Goal: Transaction & Acquisition: Purchase product/service

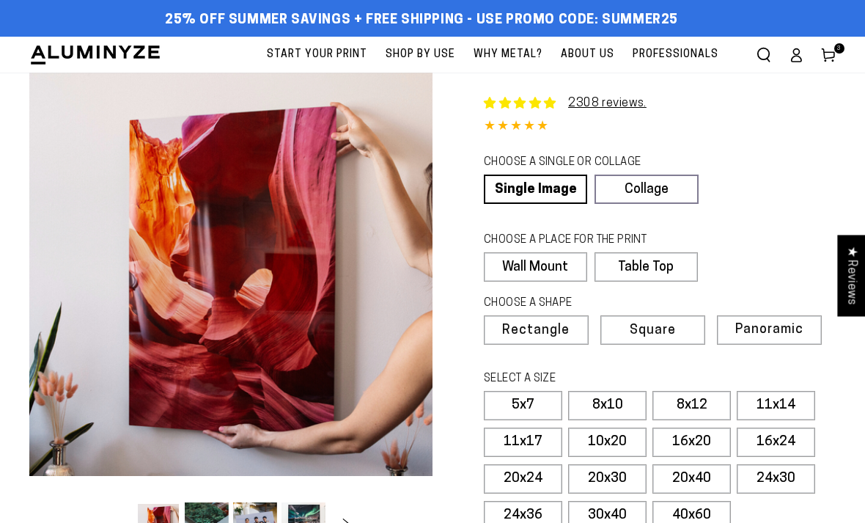
select select "**********"
click at [778, 433] on label "16x24" at bounding box center [776, 441] width 78 height 29
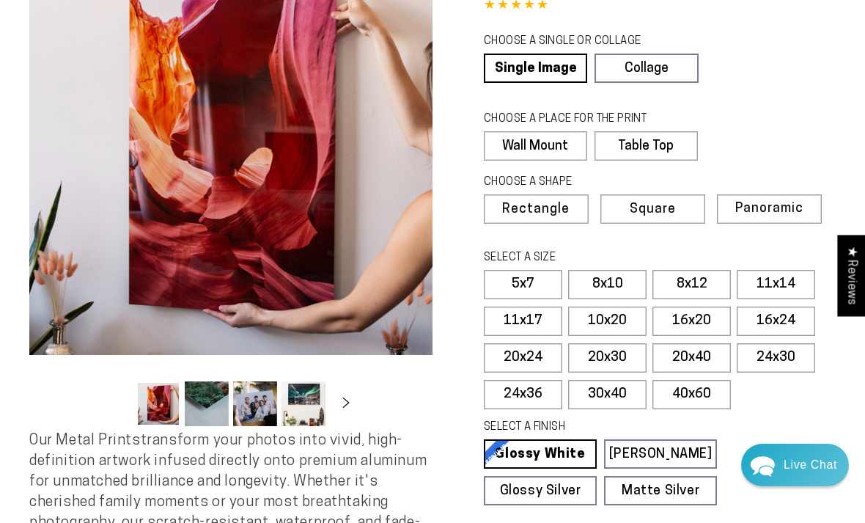
scroll to position [122, 0]
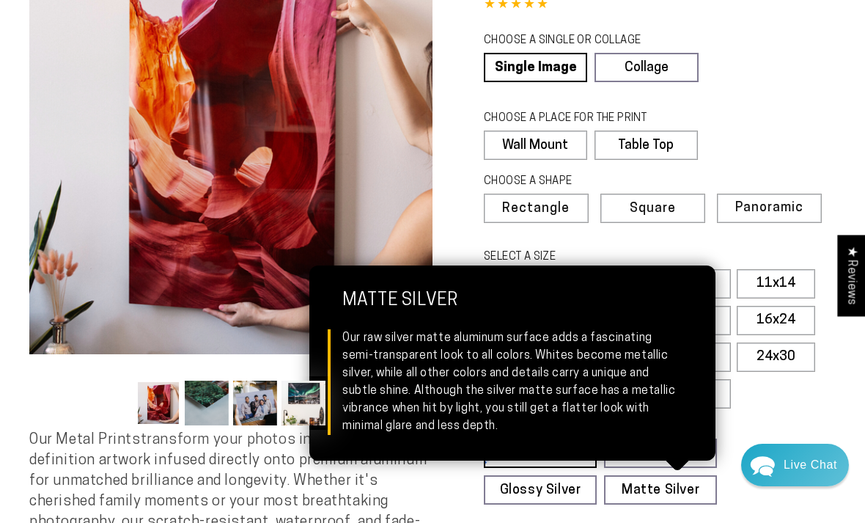
click at [681, 488] on link "Matte Silver Matte Silver Our raw silver matte aluminum surface adds a fascinat…" at bounding box center [660, 489] width 113 height 29
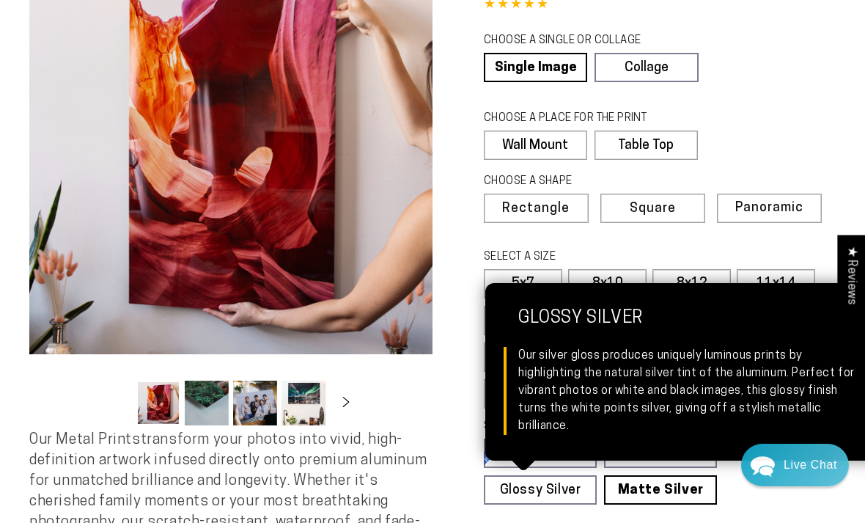
click at [567, 484] on link "Glossy Silver Glossy Silver Our silver gloss produces uniquely luminous prints …" at bounding box center [540, 489] width 113 height 29
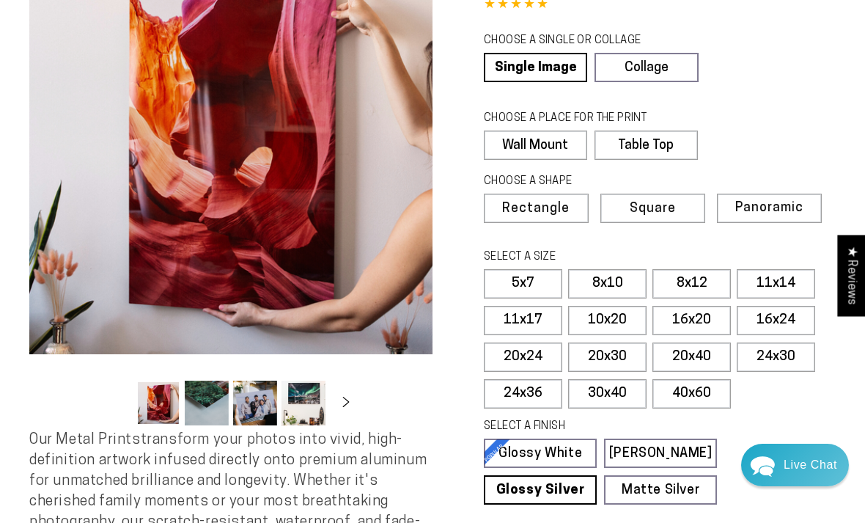
click at [688, 522] on label "PRICE PER PRINT" at bounding box center [660, 532] width 352 height 17
click at [679, 446] on link "Matte White Matte White Our matte white surface offers a flatter tone and sligh…" at bounding box center [660, 452] width 113 height 29
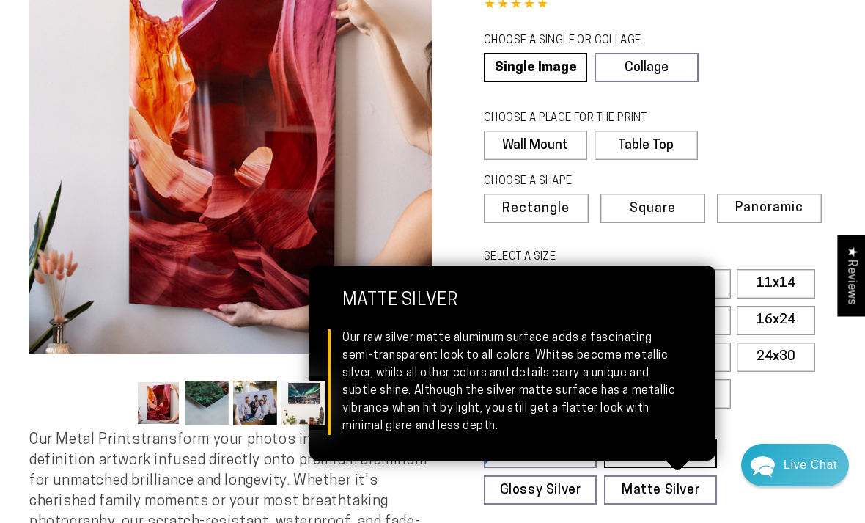
click at [678, 485] on link "Matte Silver Matte Silver Our raw silver matte aluminum surface adds a fascinat…" at bounding box center [660, 489] width 113 height 29
click at [771, 419] on div "SELECT A FINISH Learn more" at bounding box center [655, 429] width 342 height 20
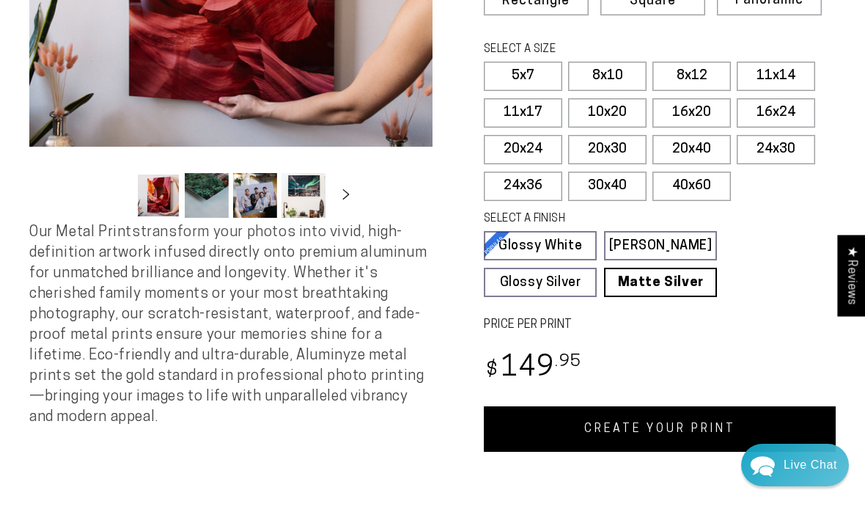
scroll to position [334, 0]
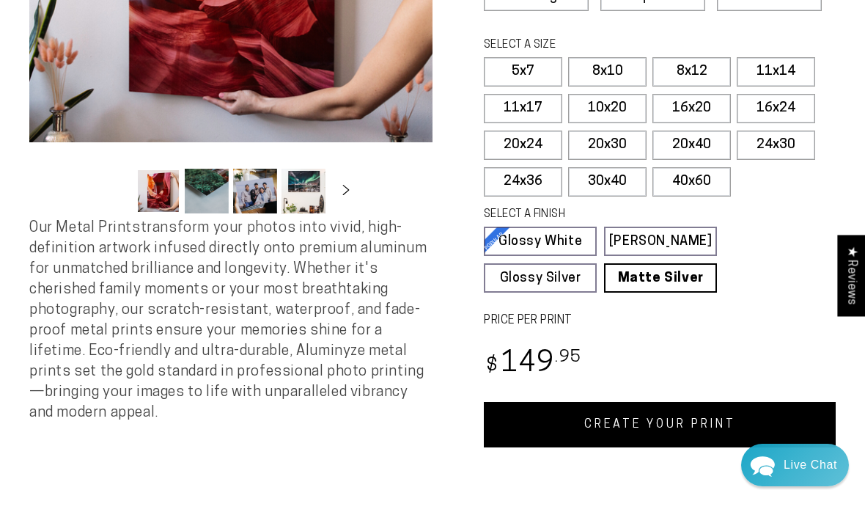
click at [702, 425] on link "CREATE YOUR PRINT" at bounding box center [660, 424] width 352 height 45
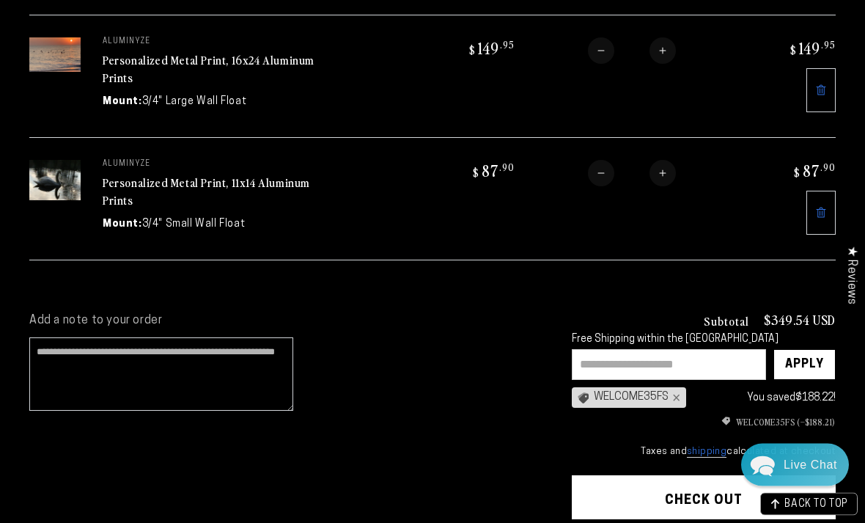
scroll to position [443, 0]
click at [817, 213] on link at bounding box center [820, 213] width 29 height 44
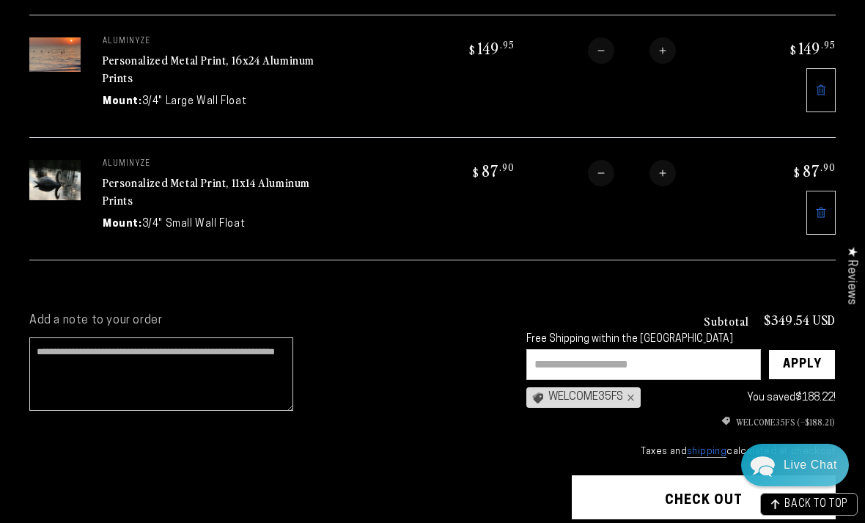
scroll to position [491, 0]
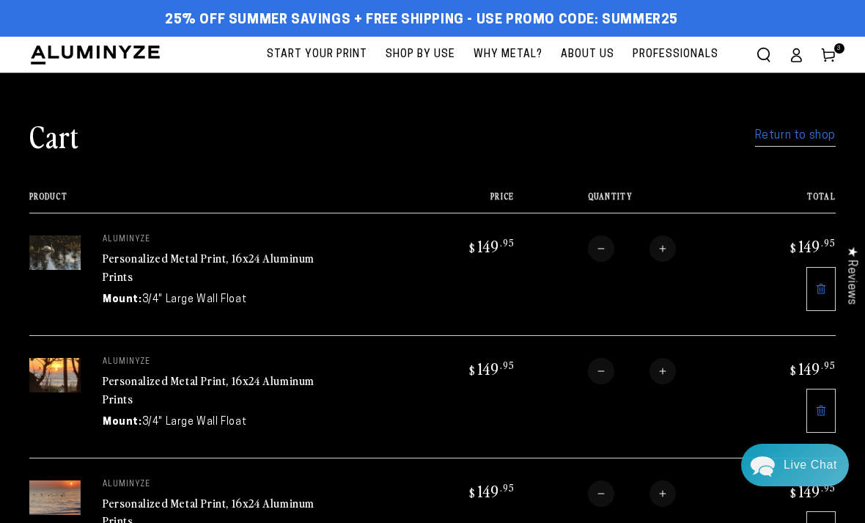
click at [798, 134] on link "Return to shop" at bounding box center [795, 135] width 81 height 21
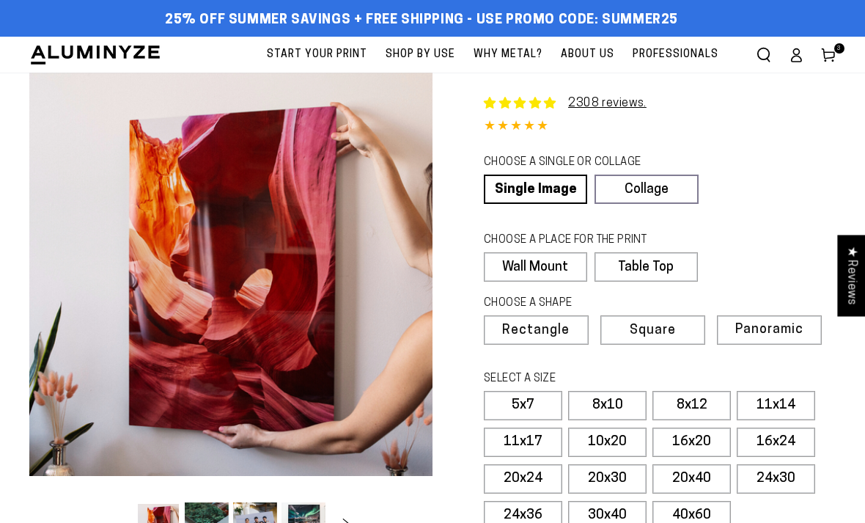
select select "**********"
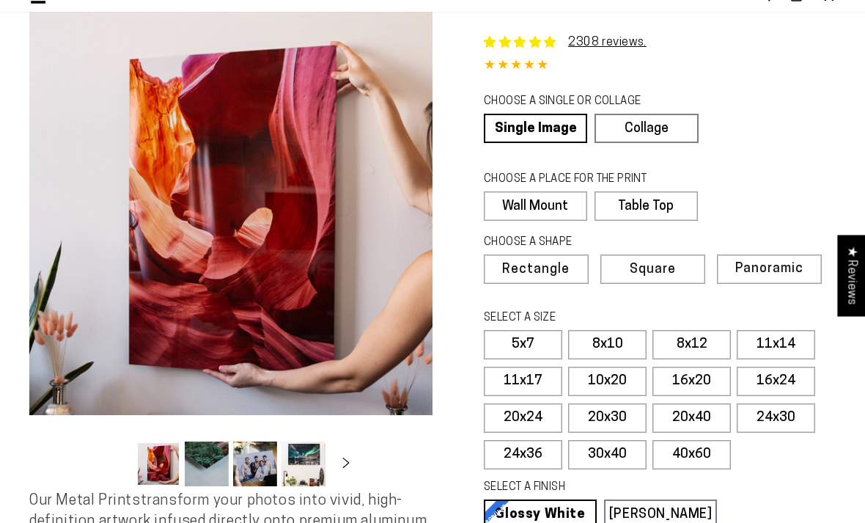
scroll to position [64, 0]
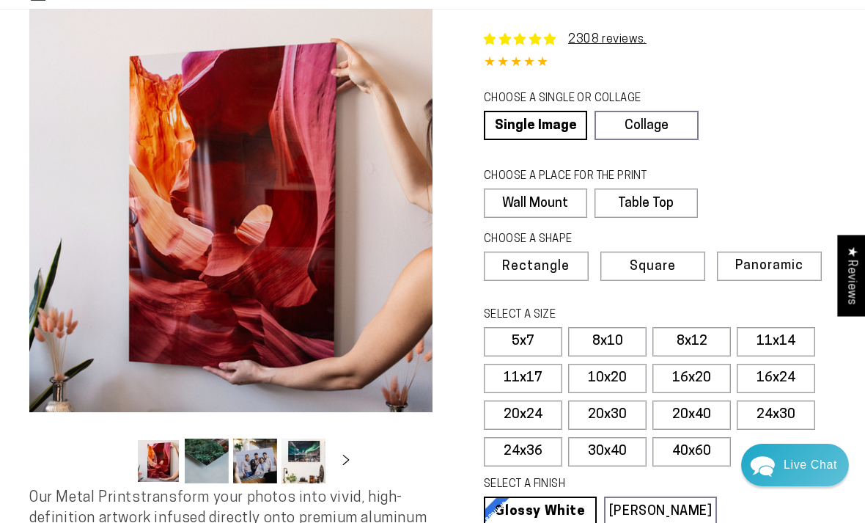
click at [786, 372] on label "16x24" at bounding box center [776, 378] width 78 height 29
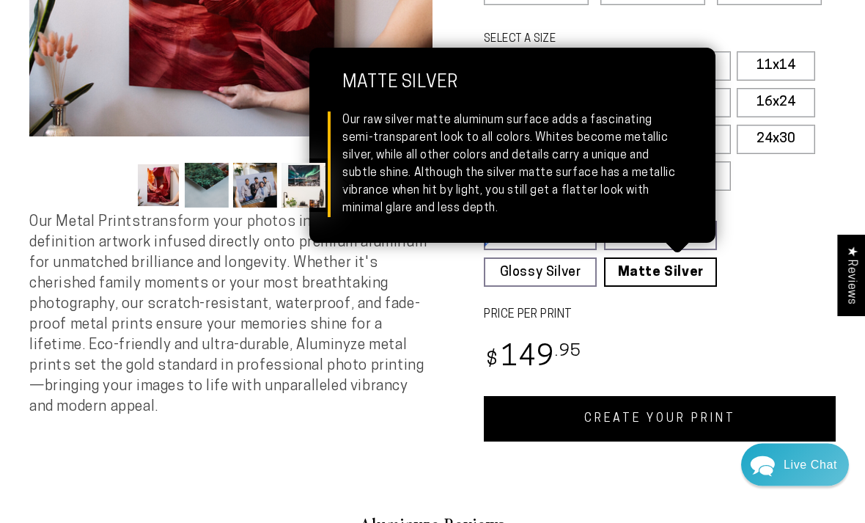
scroll to position [340, 0]
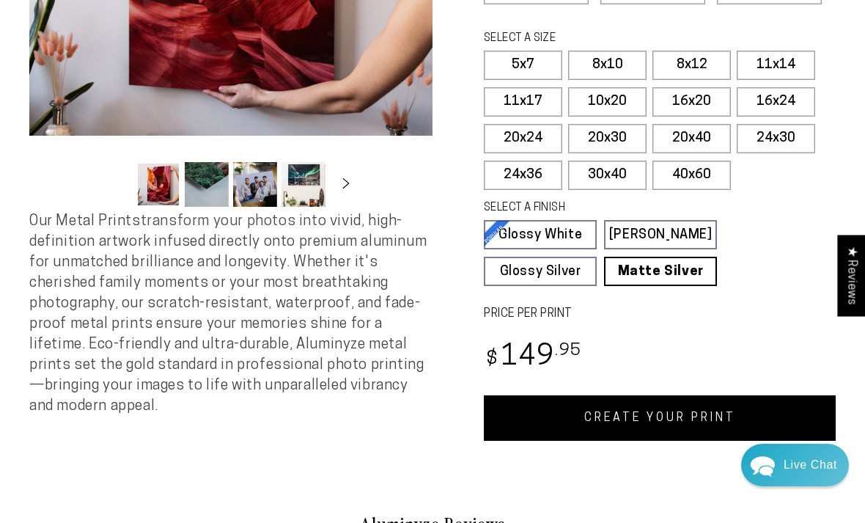
click at [697, 413] on link "CREATE YOUR PRINT" at bounding box center [660, 417] width 352 height 45
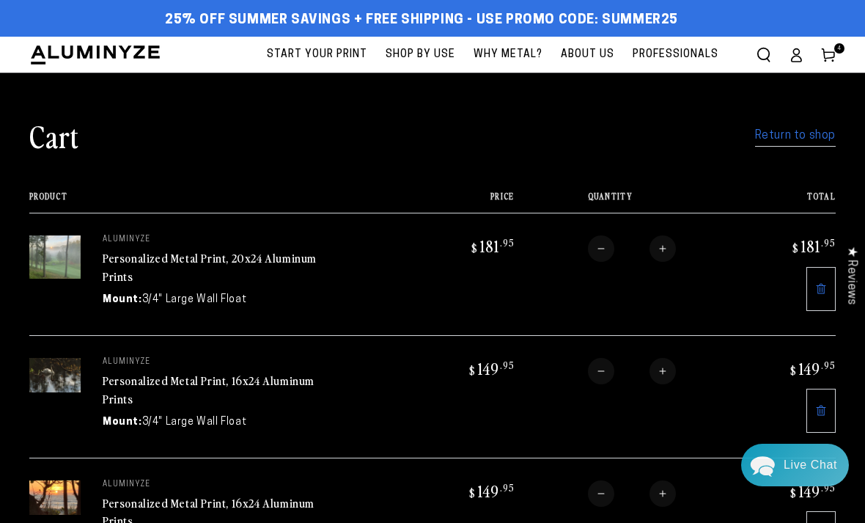
click at [803, 134] on link "Return to shop" at bounding box center [795, 135] width 81 height 21
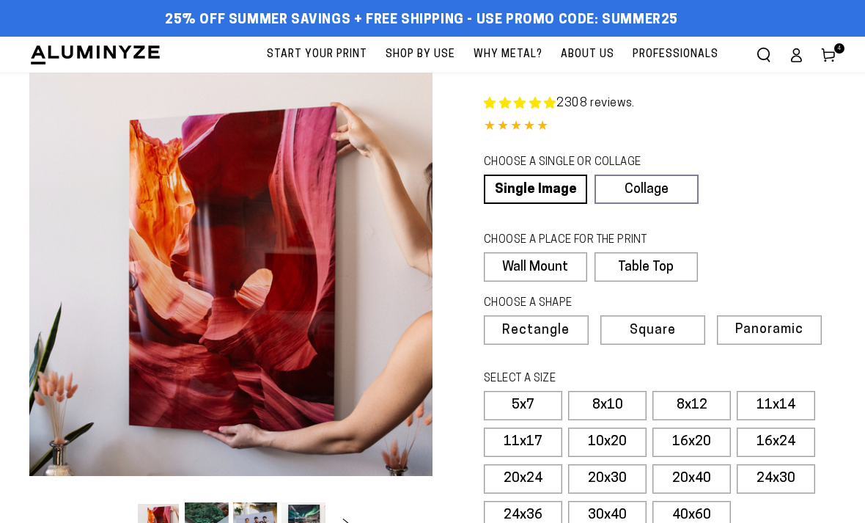
select select "**********"
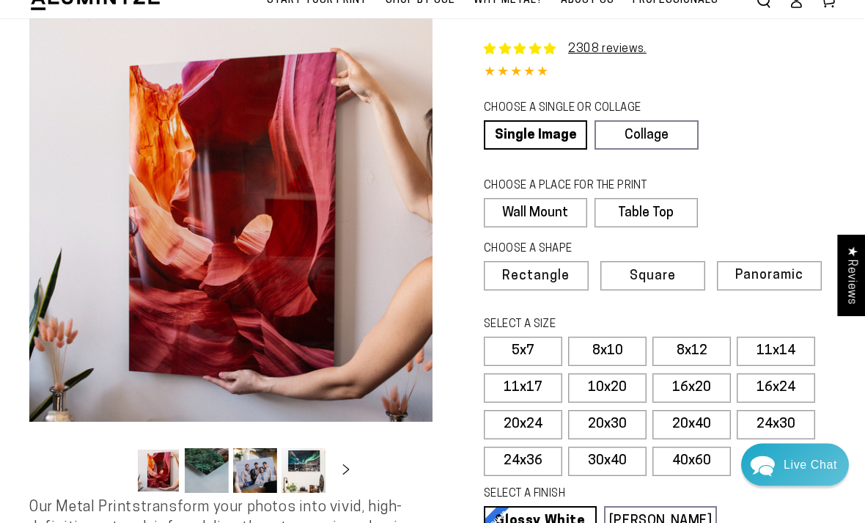
scroll to position [54, 0]
click at [705, 384] on label "16x20" at bounding box center [691, 387] width 78 height 29
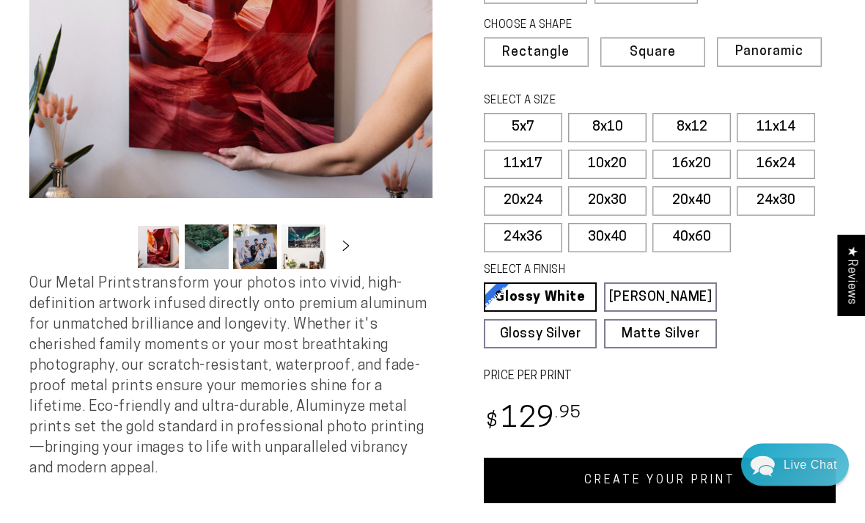
scroll to position [278, 0]
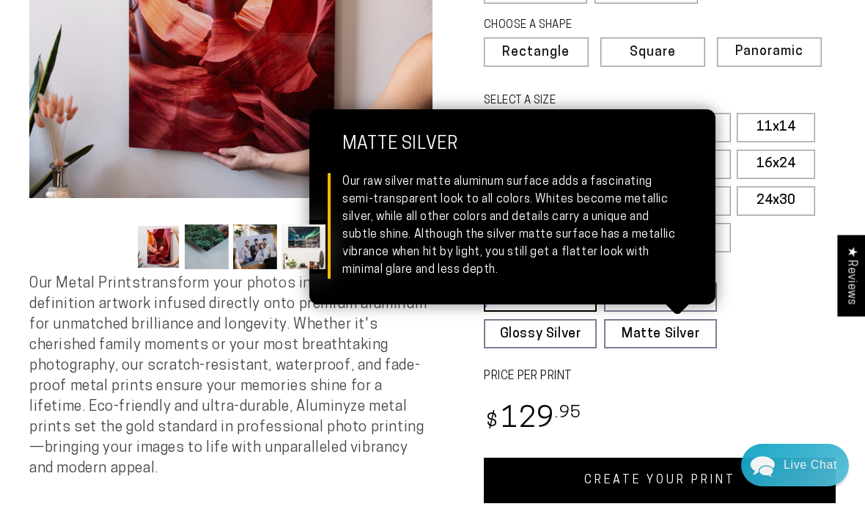
click at [692, 330] on link "Matte Silver Matte Silver Our raw silver matte aluminum surface adds a fascinat…" at bounding box center [660, 333] width 113 height 29
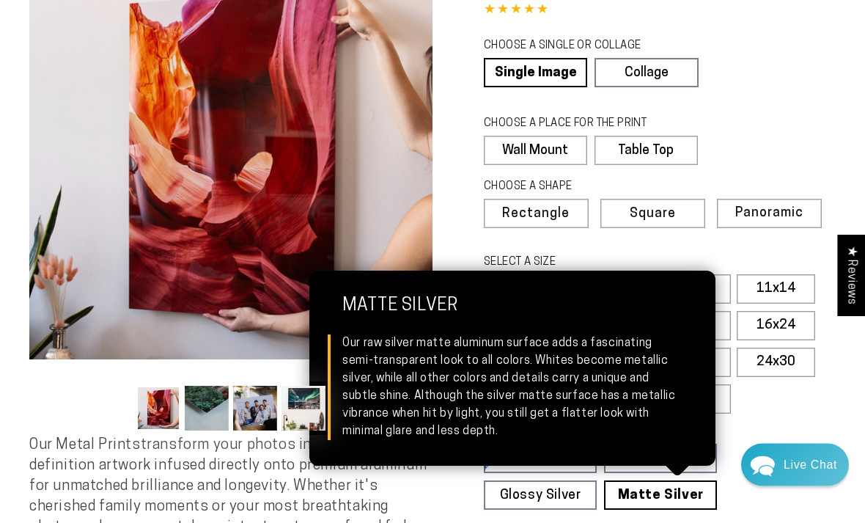
scroll to position [117, 0]
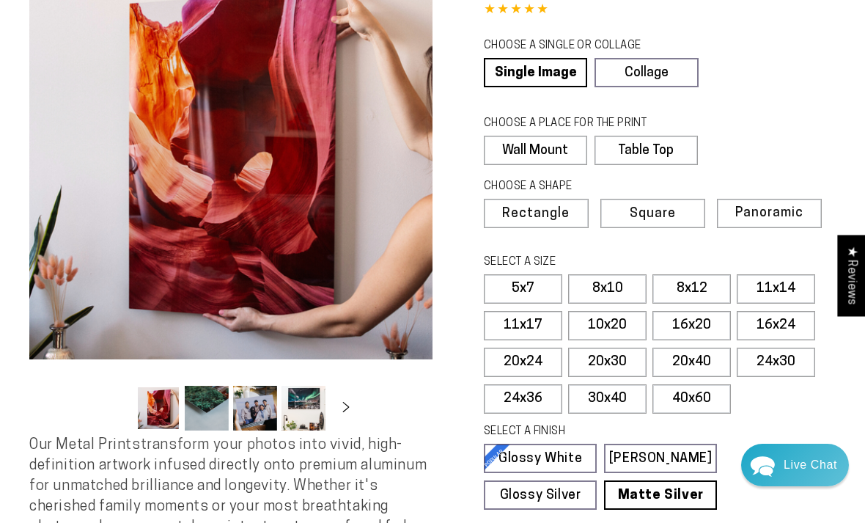
click at [778, 122] on div "CHOOSE A PLACE FOR THE PRINT Learn more" at bounding box center [650, 126] width 333 height 20
click at [775, 325] on label "16x24" at bounding box center [776, 325] width 78 height 29
click at [787, 311] on label "16x24" at bounding box center [776, 325] width 78 height 29
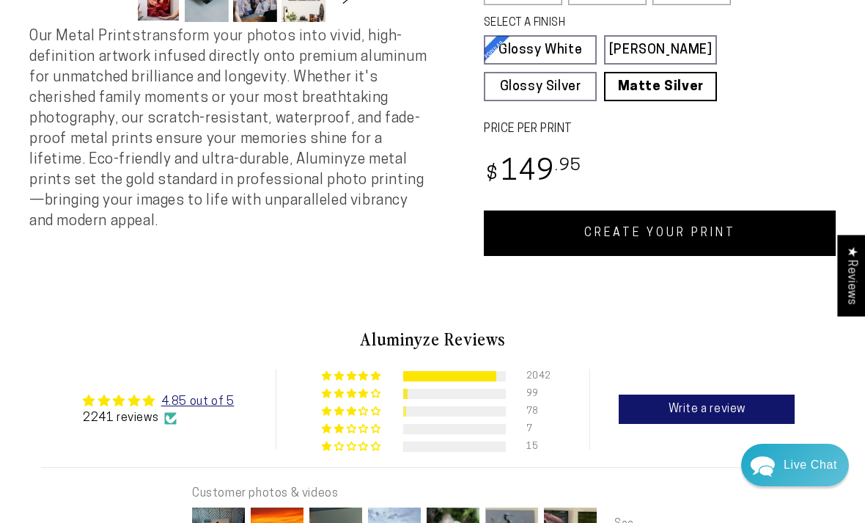
scroll to position [528, 0]
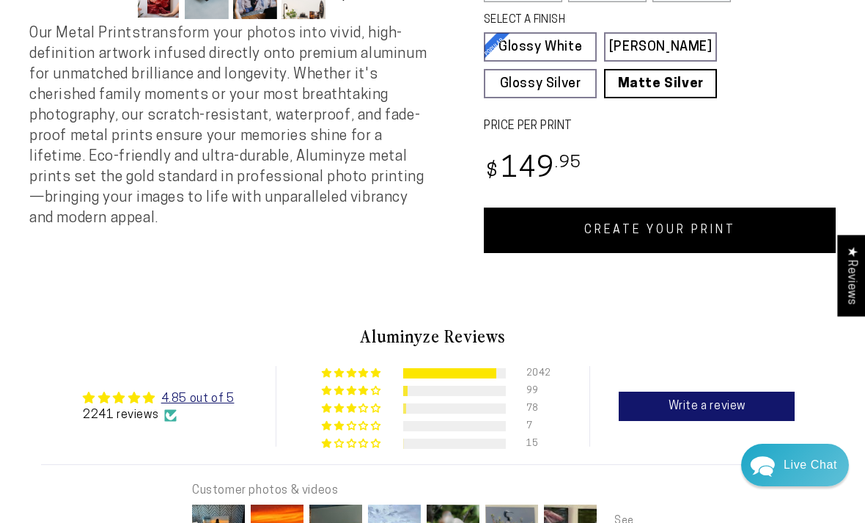
click at [700, 232] on link "CREATE YOUR PRINT" at bounding box center [660, 229] width 352 height 45
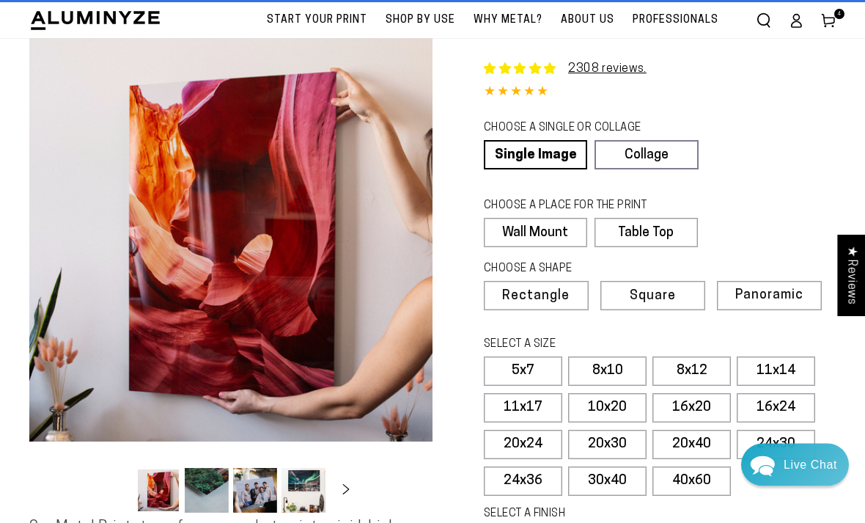
scroll to position [0, 0]
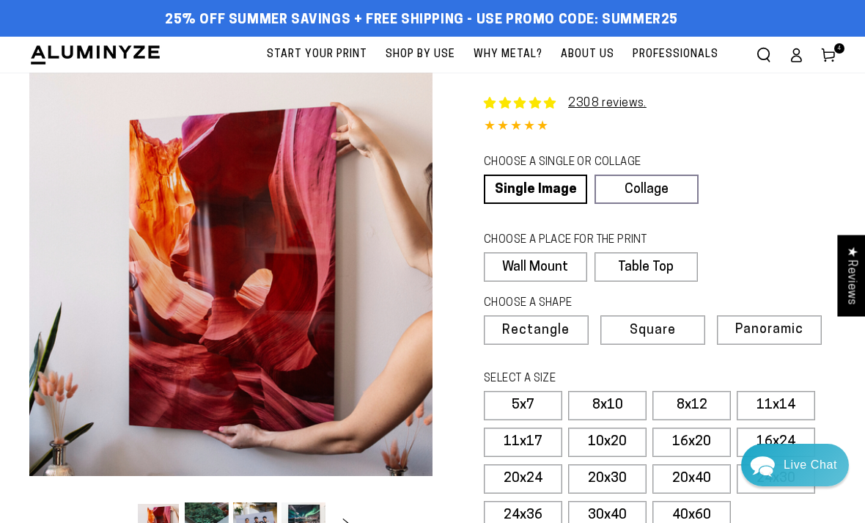
click at [842, 50] on span "4 4 items" at bounding box center [839, 48] width 10 height 10
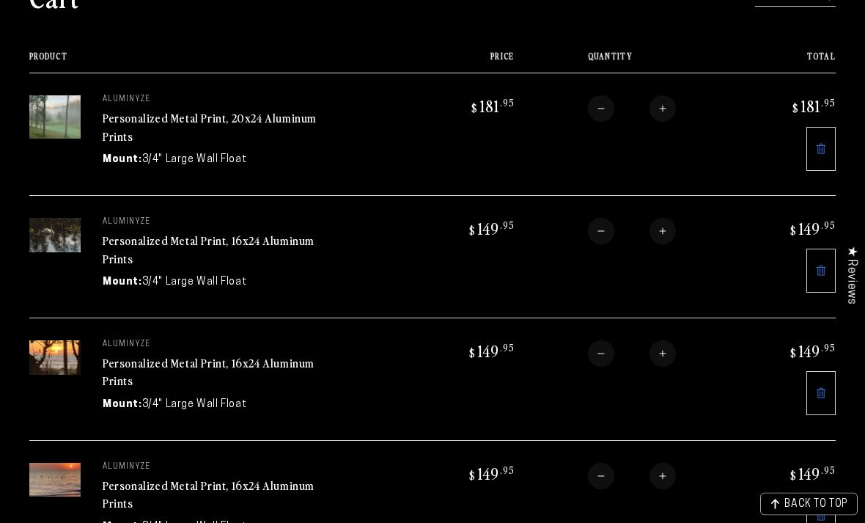
scroll to position [147, 0]
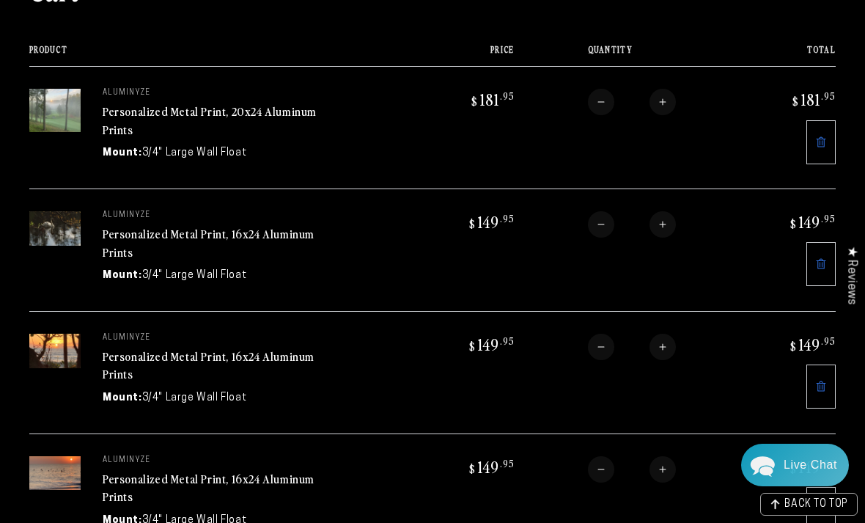
click at [63, 114] on img at bounding box center [54, 110] width 51 height 43
click at [56, 112] on img at bounding box center [54, 110] width 51 height 43
click at [831, 90] on sup ".95" at bounding box center [828, 95] width 15 height 12
click at [506, 103] on bdi "$ 181 .95" at bounding box center [491, 99] width 45 height 21
click at [608, 108] on button "Decrease quantity for Personalized Metal Print, 20x24 Aluminum Prints" at bounding box center [601, 102] width 26 height 26
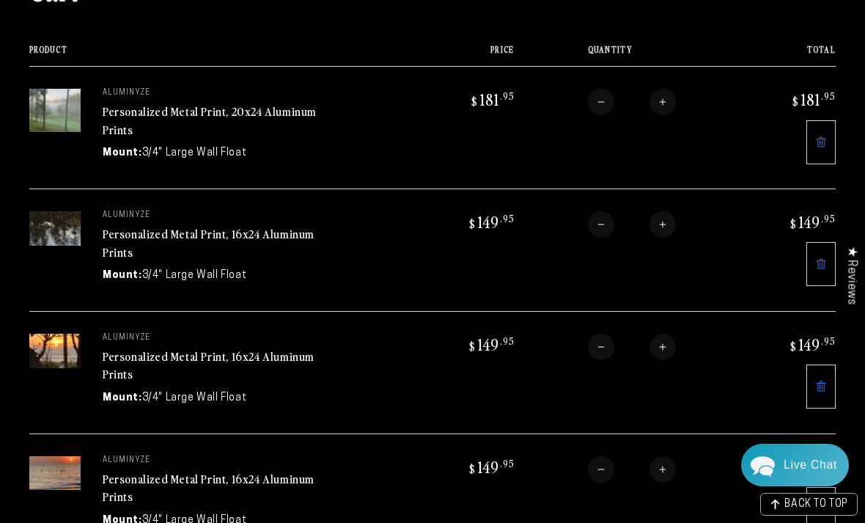
type input "*"
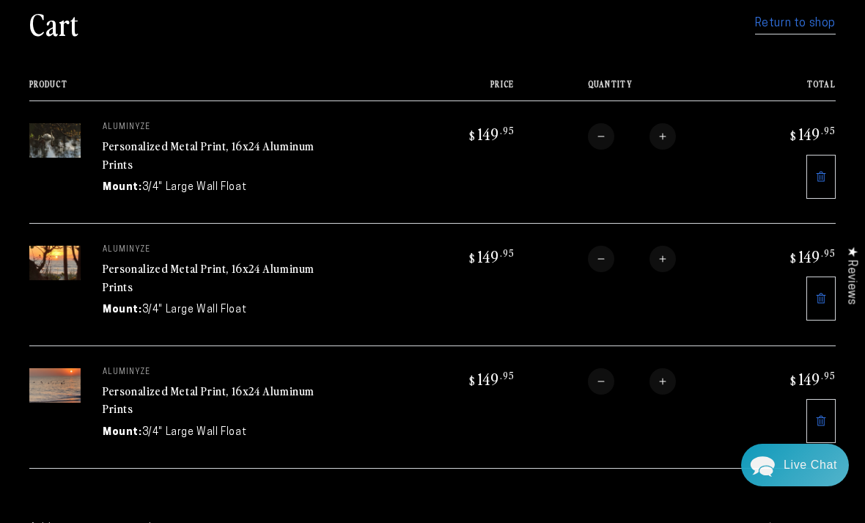
scroll to position [207, 0]
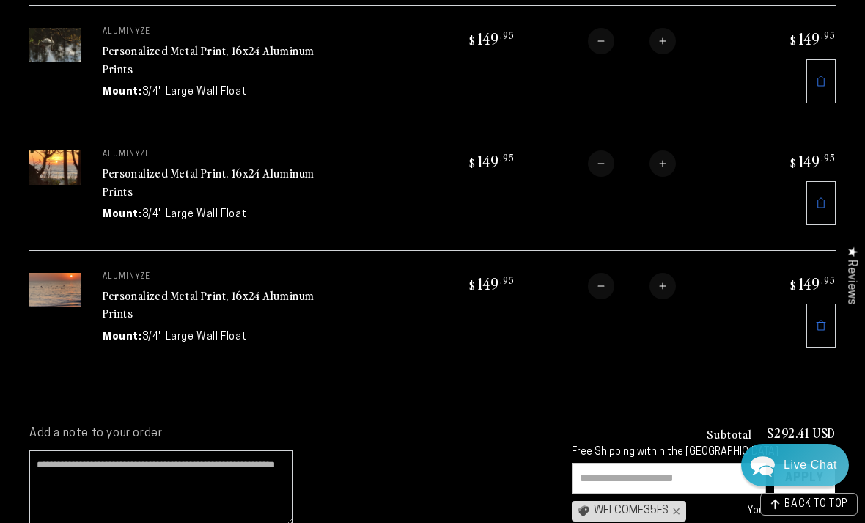
click at [812, 465] on div "Apply" at bounding box center [804, 477] width 39 height 29
click at [620, 511] on div "WELCOME35FS ×" at bounding box center [629, 511] width 114 height 21
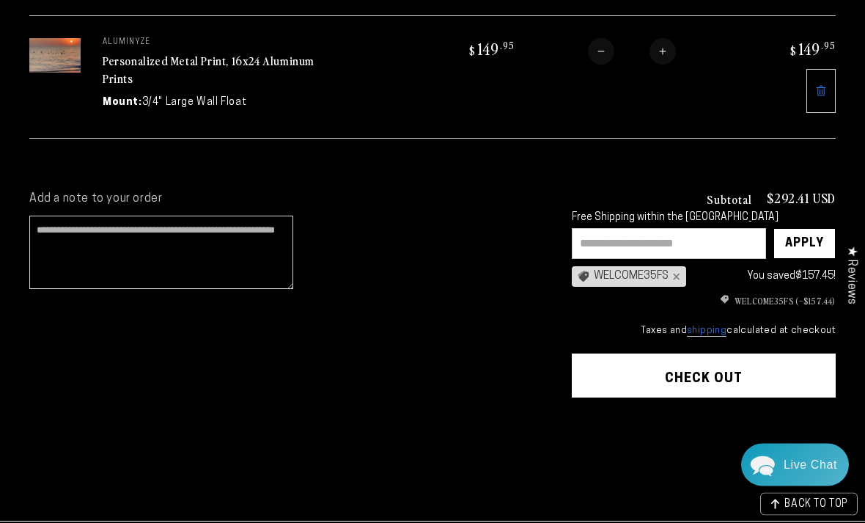
scroll to position [441, 0]
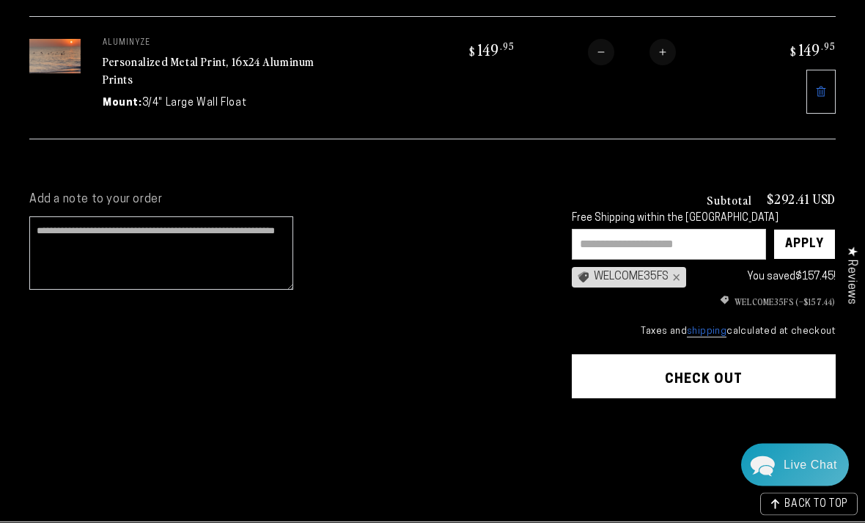
click at [743, 366] on button "Check out" at bounding box center [704, 377] width 264 height 44
